Goal: Task Accomplishment & Management: Use online tool/utility

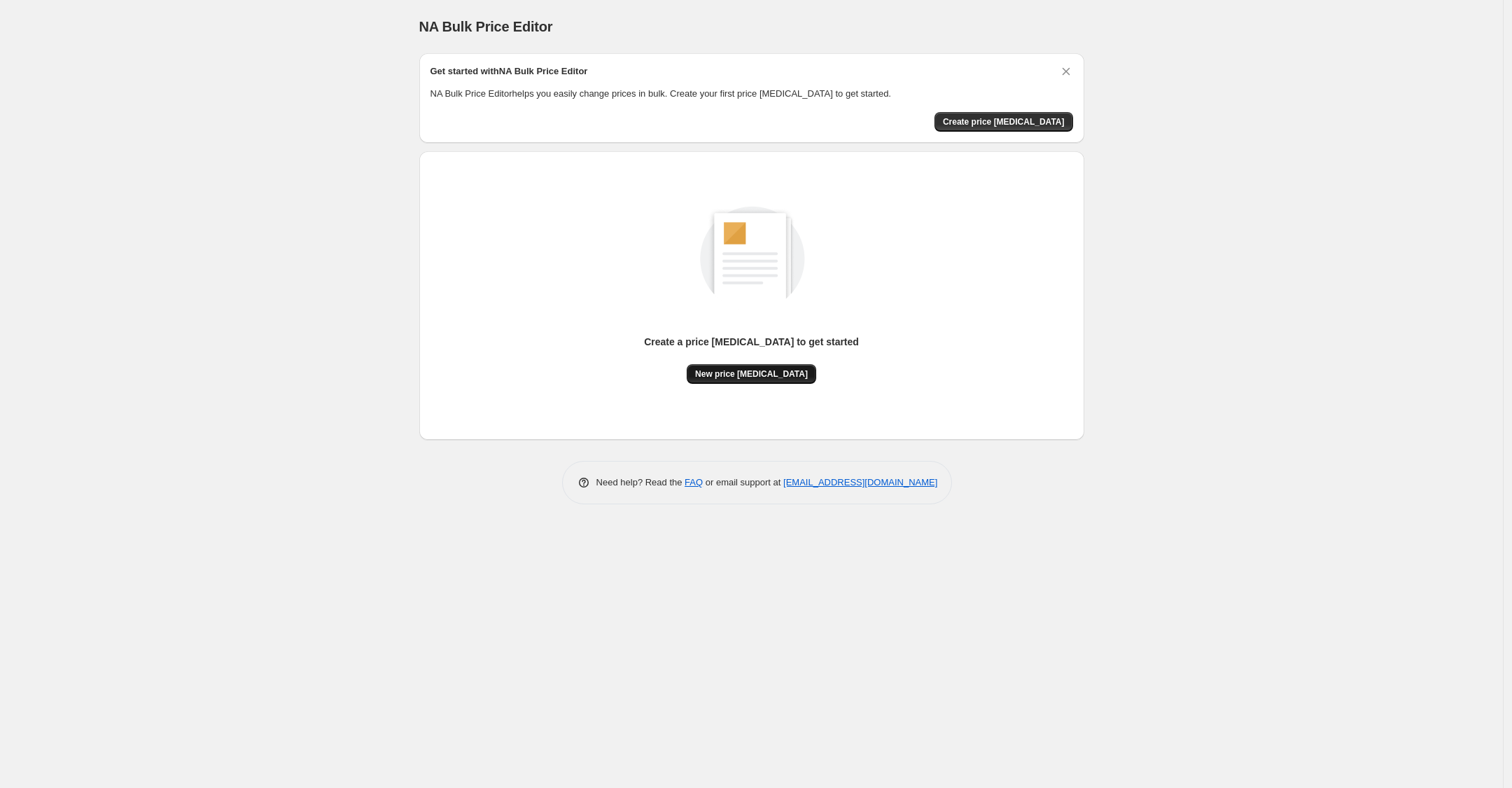
click at [784, 368] on span "New price [MEDICAL_DATA]" at bounding box center [751, 373] width 113 height 11
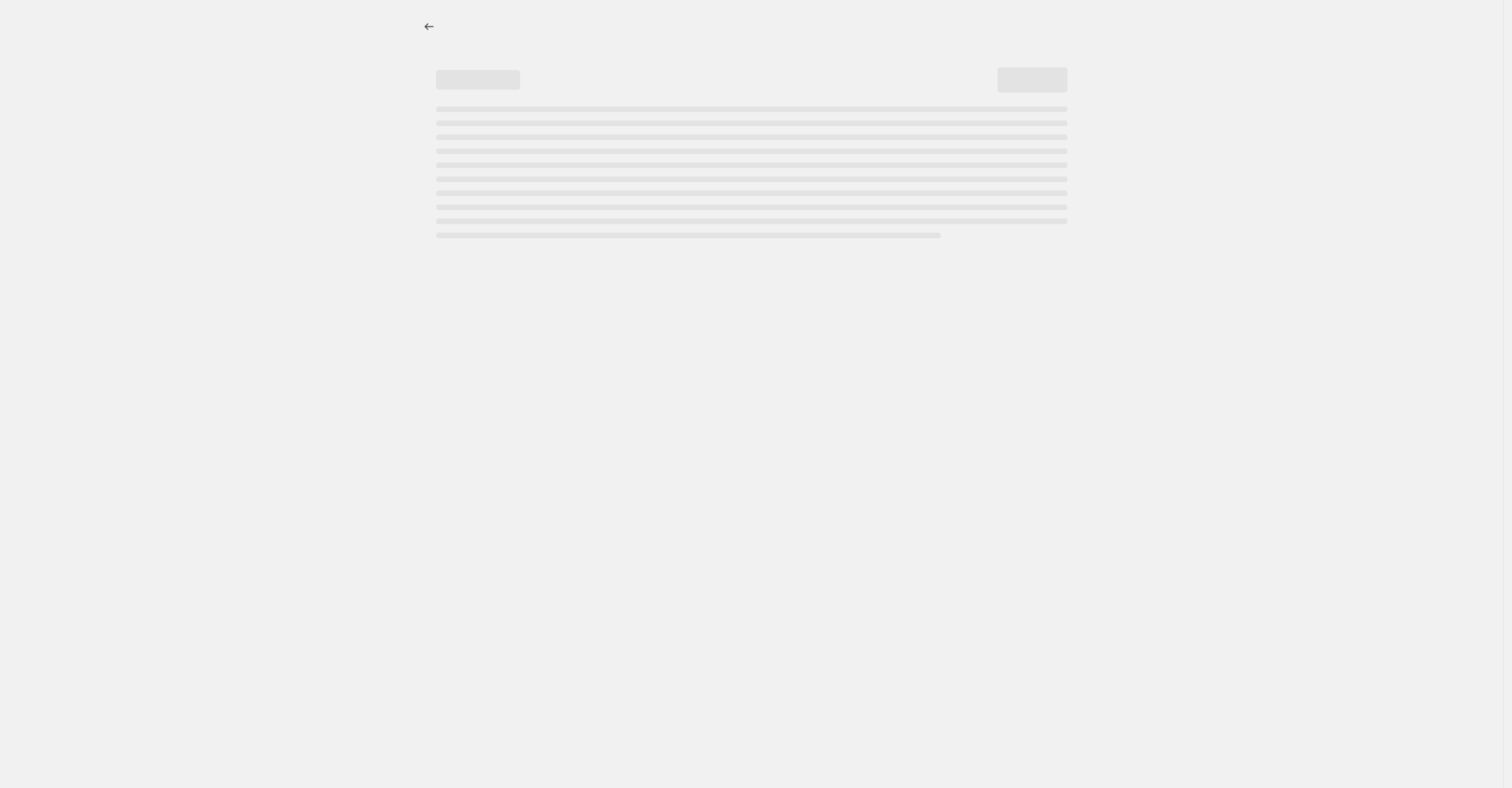
select select "percentage"
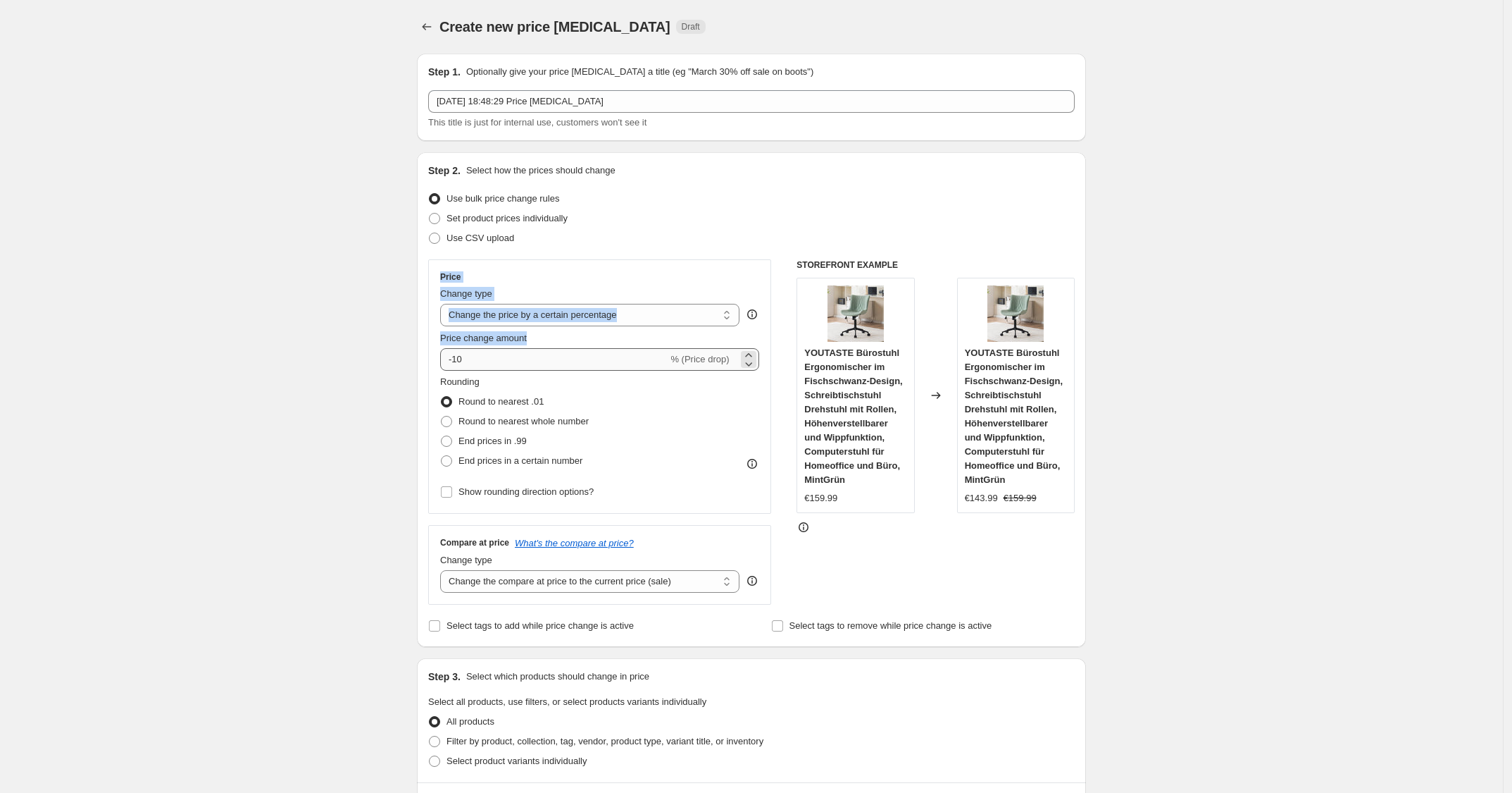
drag, startPoint x: 358, startPoint y: 272, endPoint x: 514, endPoint y: 355, distance: 176.7
click at [514, 355] on div "Create new price [MEDICAL_DATA]. This page is ready Create new price [MEDICAL_D…" at bounding box center [751, 793] width 1503 height 1586
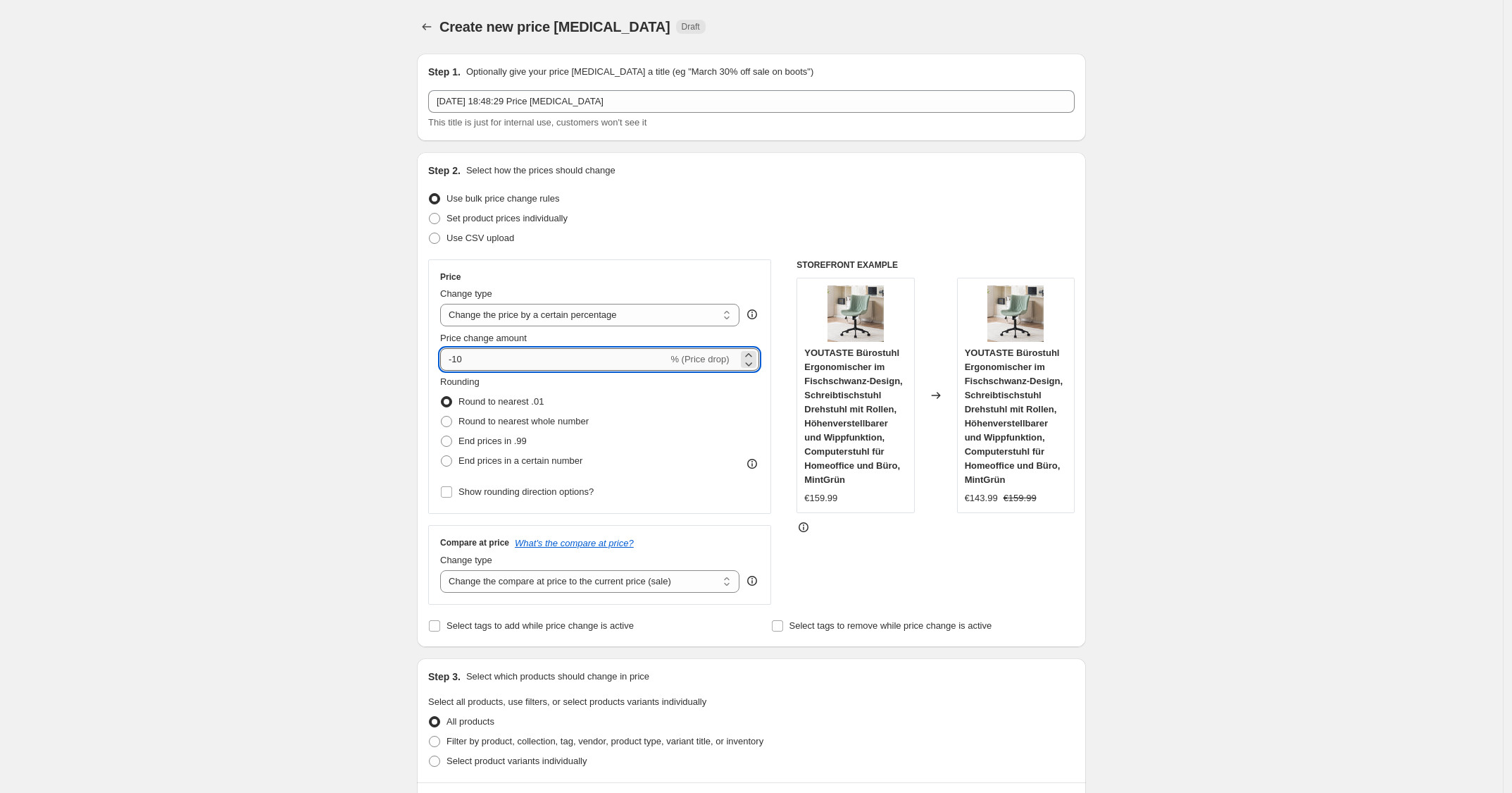
click at [514, 355] on input "-10" at bounding box center [554, 360] width 227 height 23
type input "-1"
type input "-25"
click at [642, 485] on div "Rounding Round to nearest .01 Round to nearest whole number End prices in .99 E…" at bounding box center [600, 438] width 319 height 127
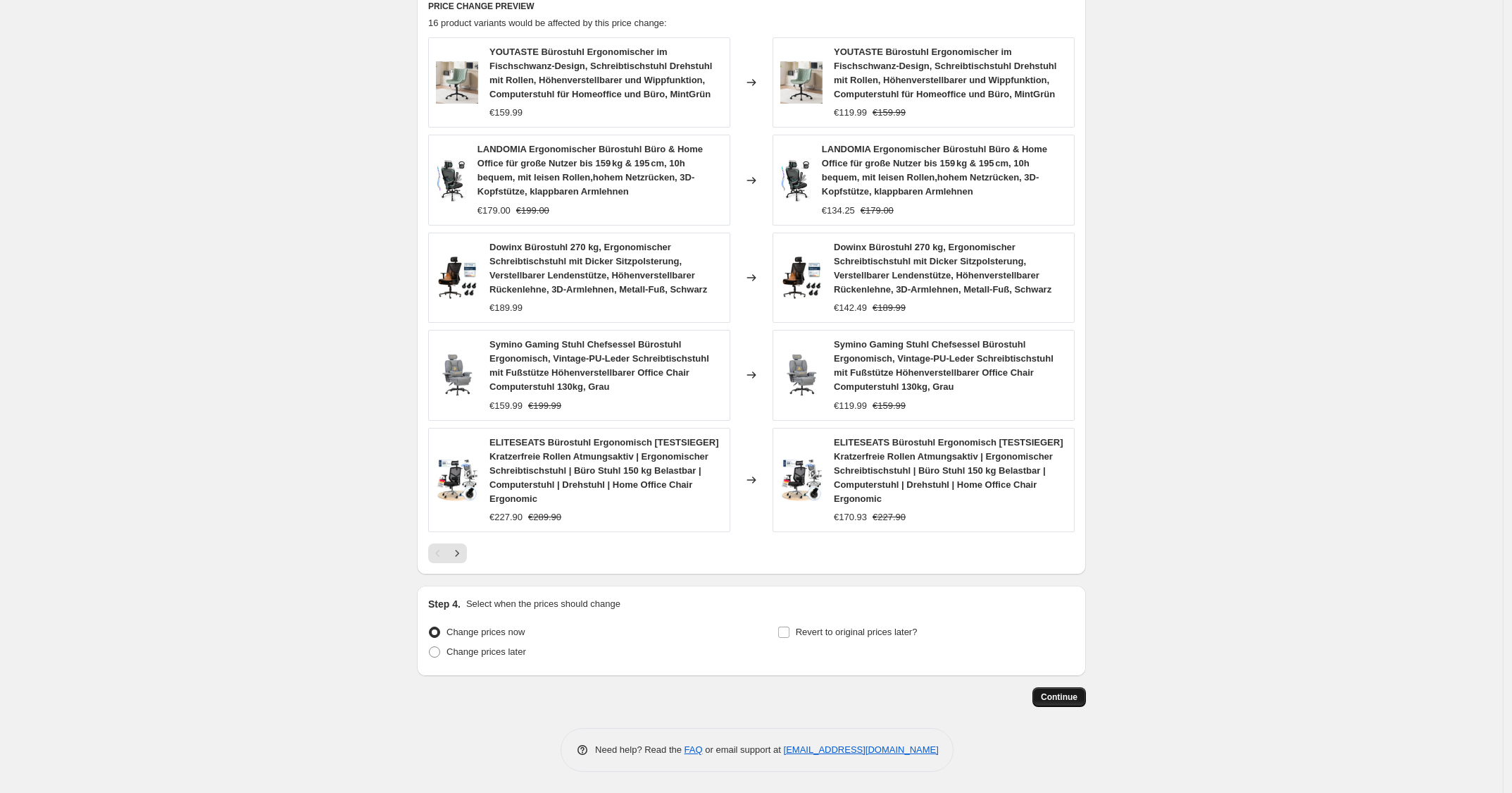
click at [1065, 702] on button "Continue" at bounding box center [1059, 697] width 54 height 19
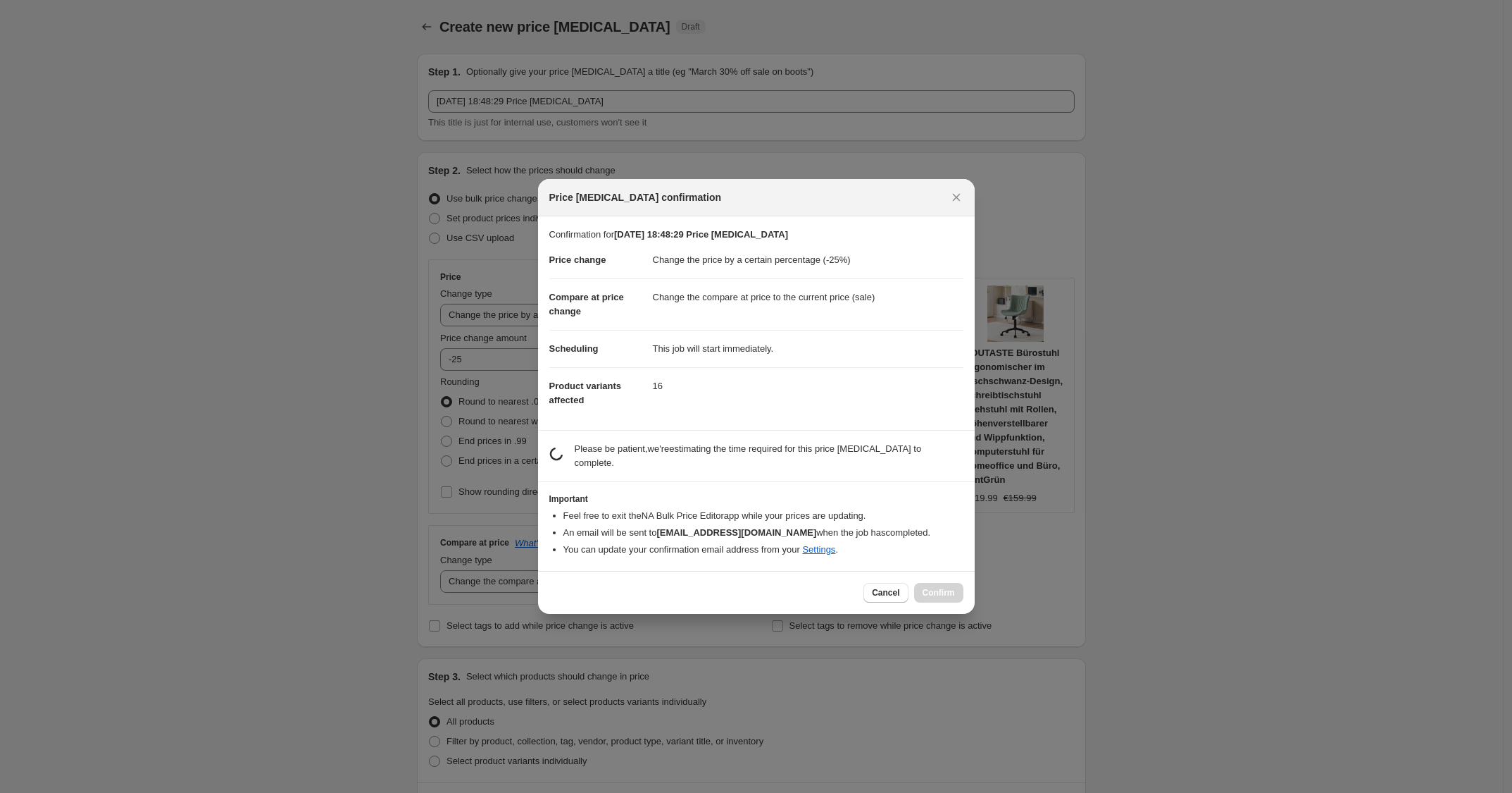
scroll to position [0, 0]
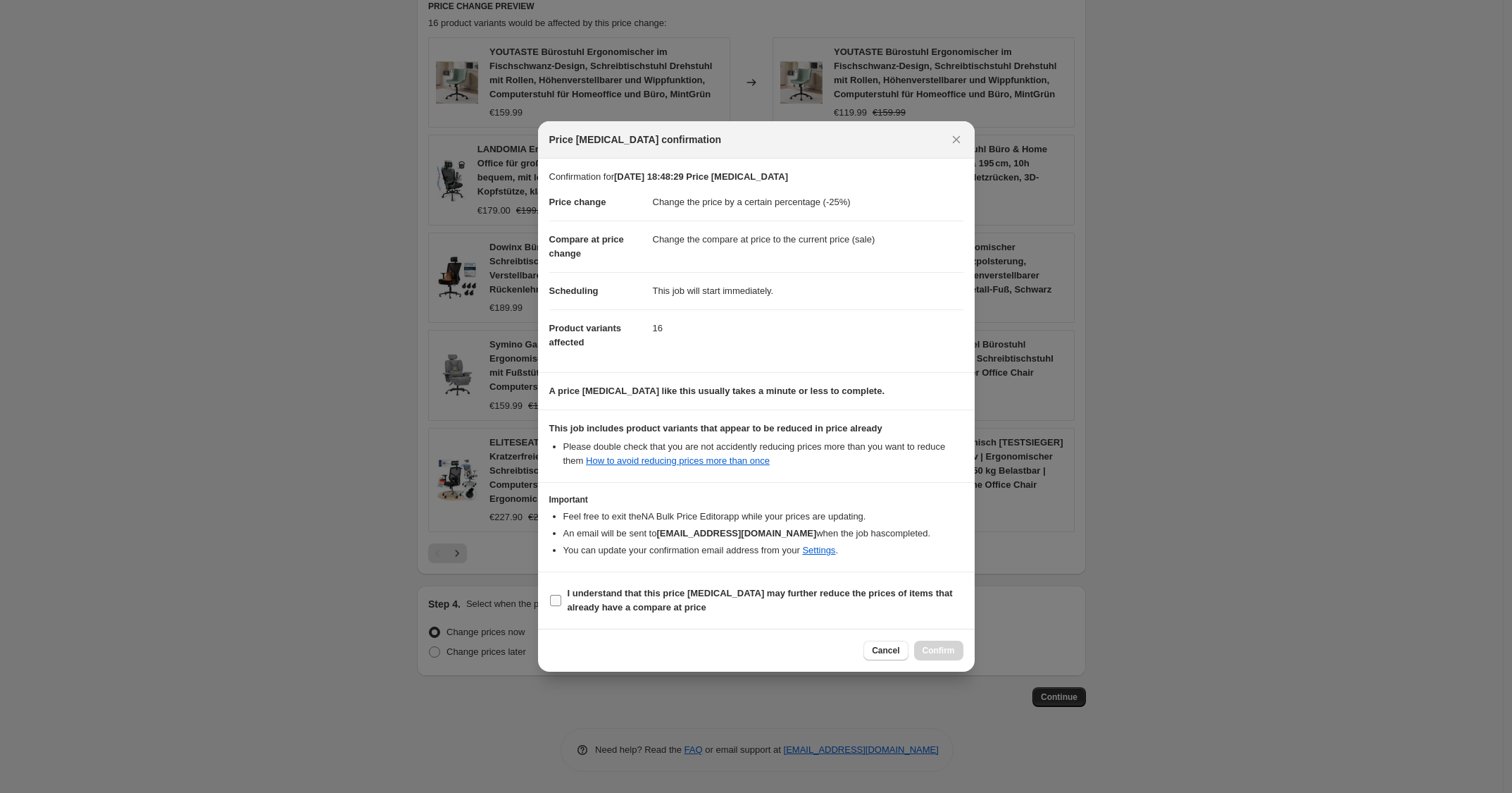
click at [865, 587] on span "I understand that this price [MEDICAL_DATA] may further reduce the prices of it…" at bounding box center [765, 601] width 396 height 28
click at [562, 595] on input "I understand that this price [MEDICAL_DATA] may further reduce the prices of it…" at bounding box center [555, 600] width 11 height 11
checkbox input "true"
click at [934, 660] on button "Confirm" at bounding box center [939, 650] width 49 height 19
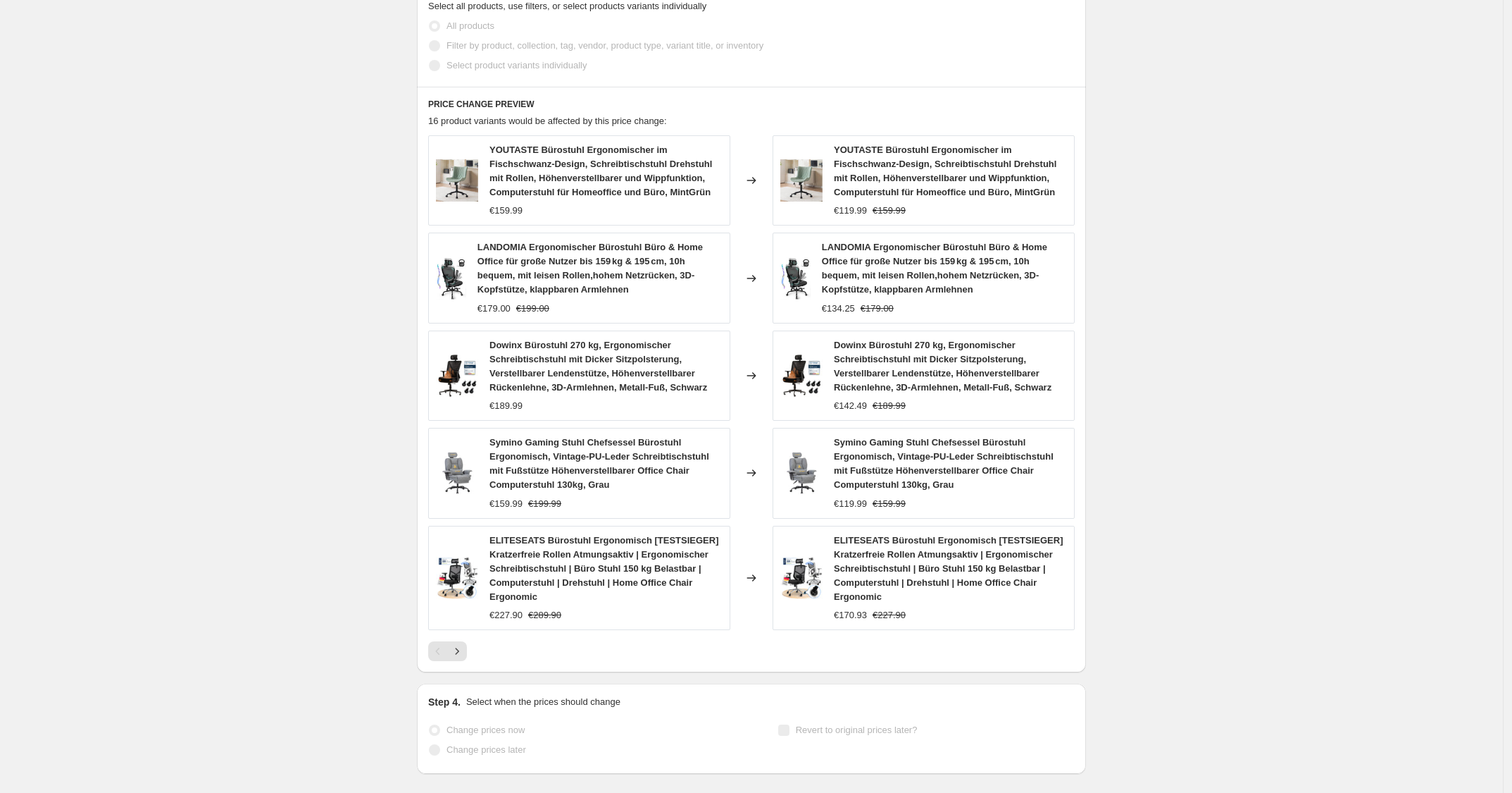
scroll to position [834, 0]
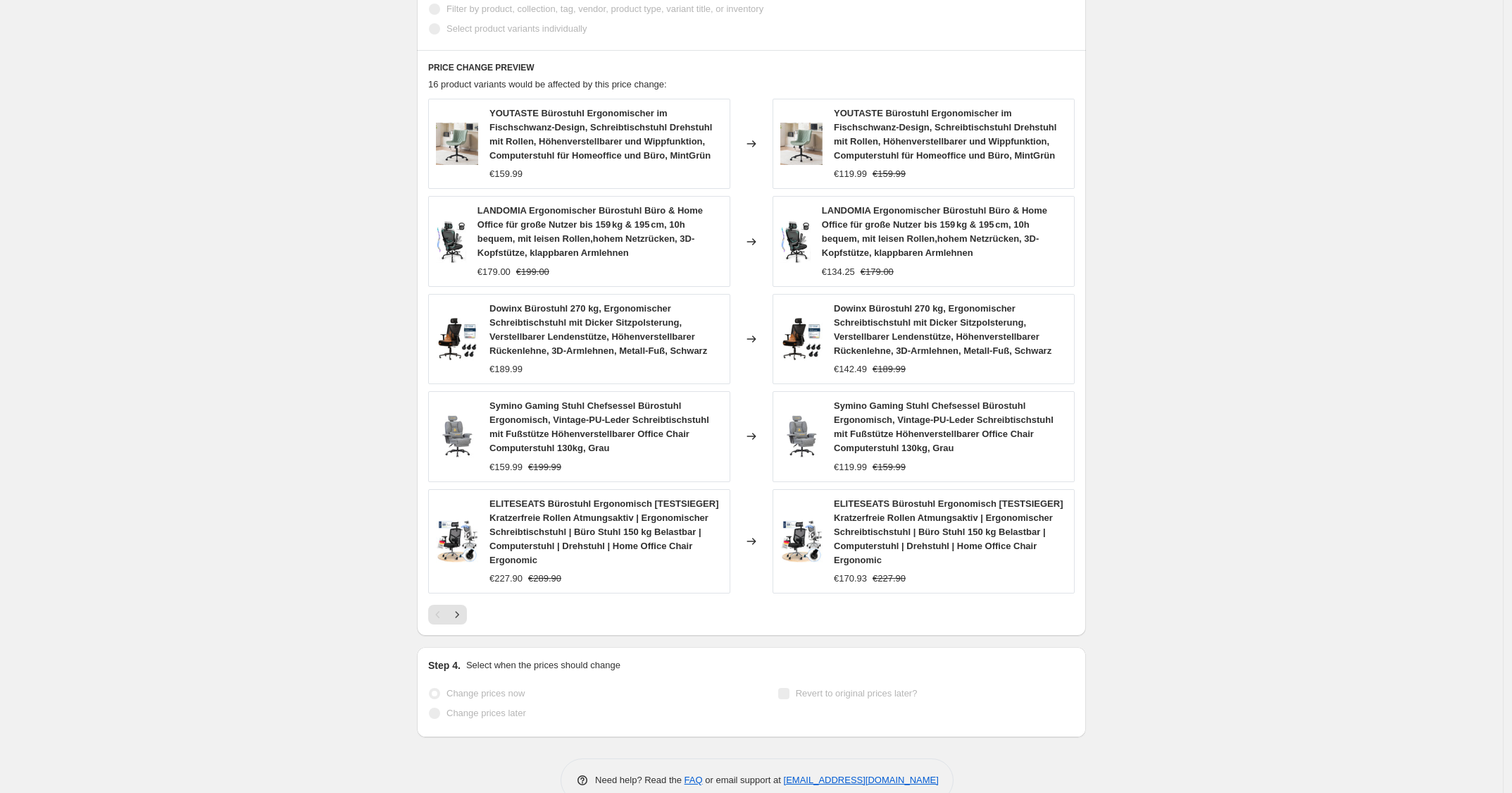
click at [934, 661] on div "Step 4. Select when the prices should change" at bounding box center [751, 665] width 646 height 14
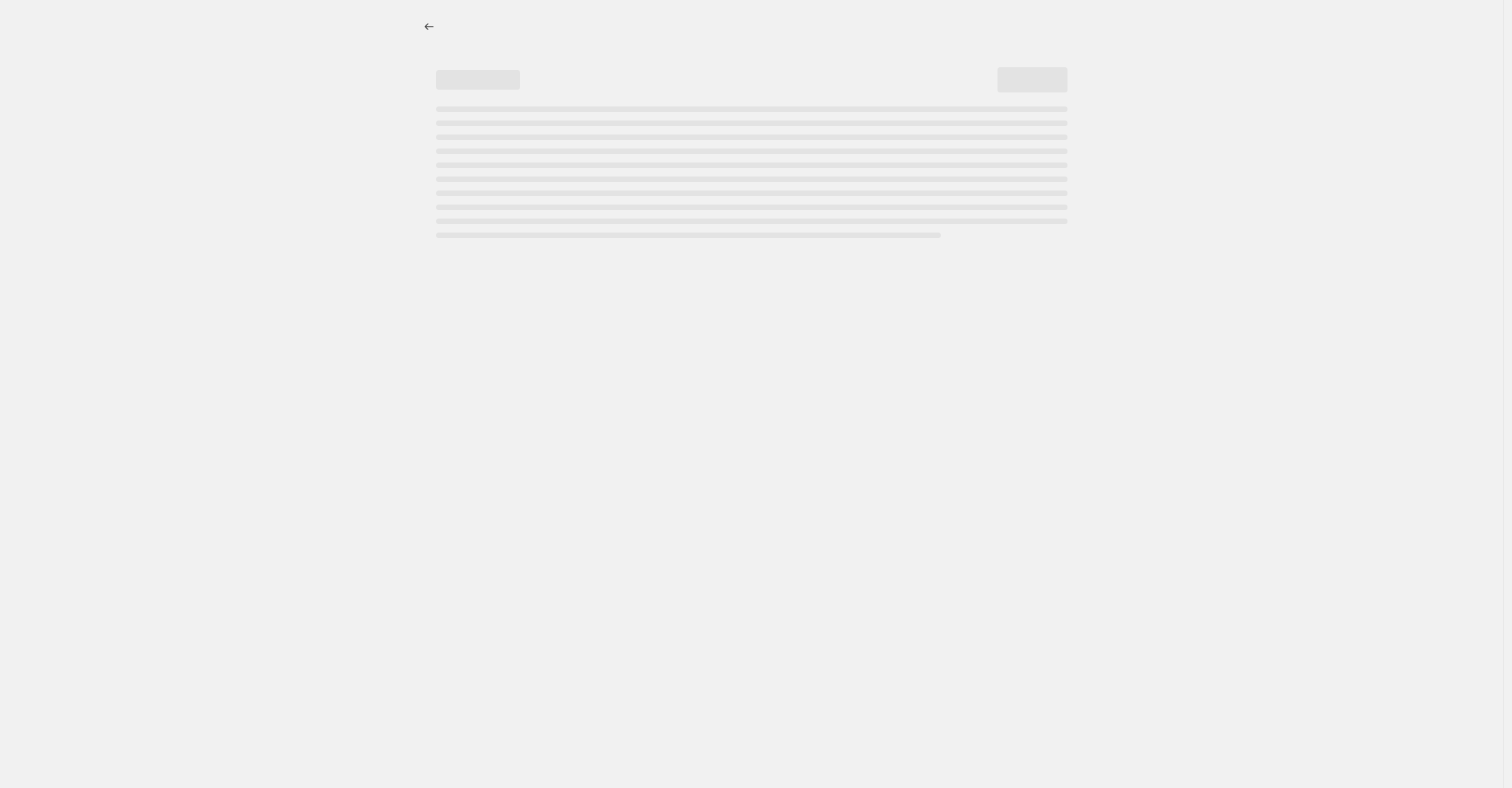
select select "percentage"
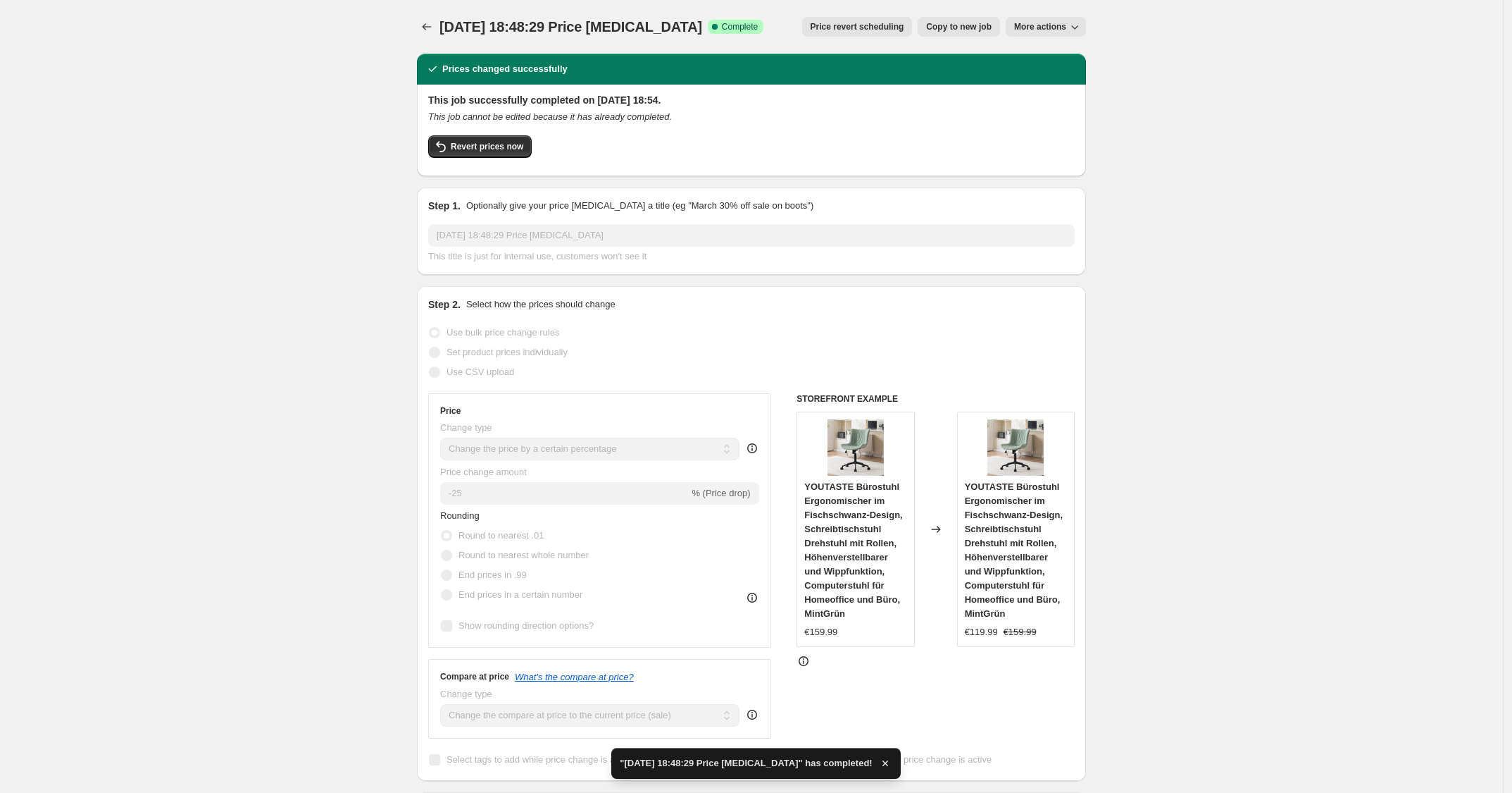
click at [562, 388] on div "Step 2. Select how the prices should change Use bulk price change rules Set pro…" at bounding box center [751, 533] width 646 height 472
